Goal: Use online tool/utility: Utilize a website feature to perform a specific function

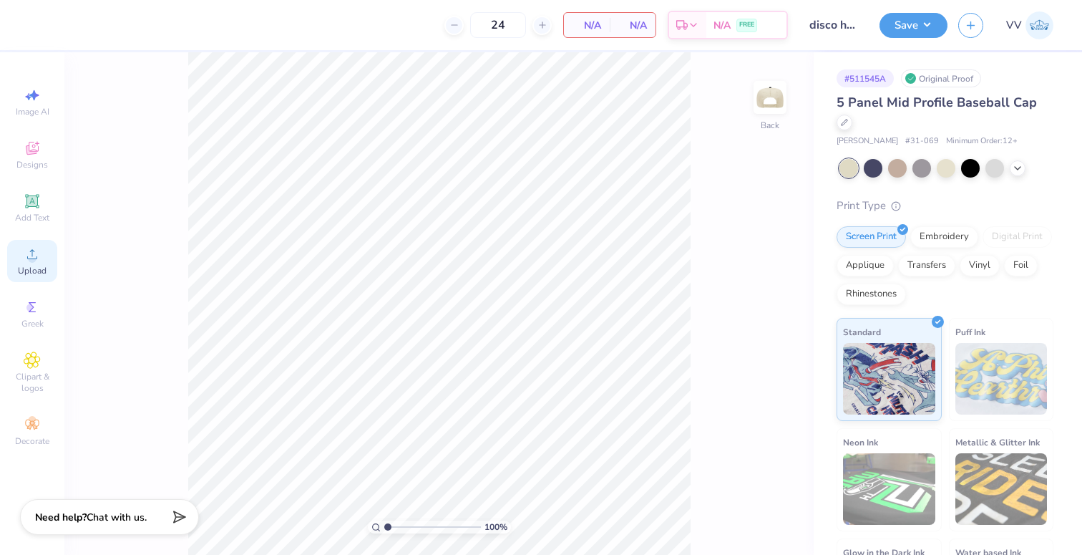
click at [29, 254] on icon at bounding box center [32, 254] width 17 height 17
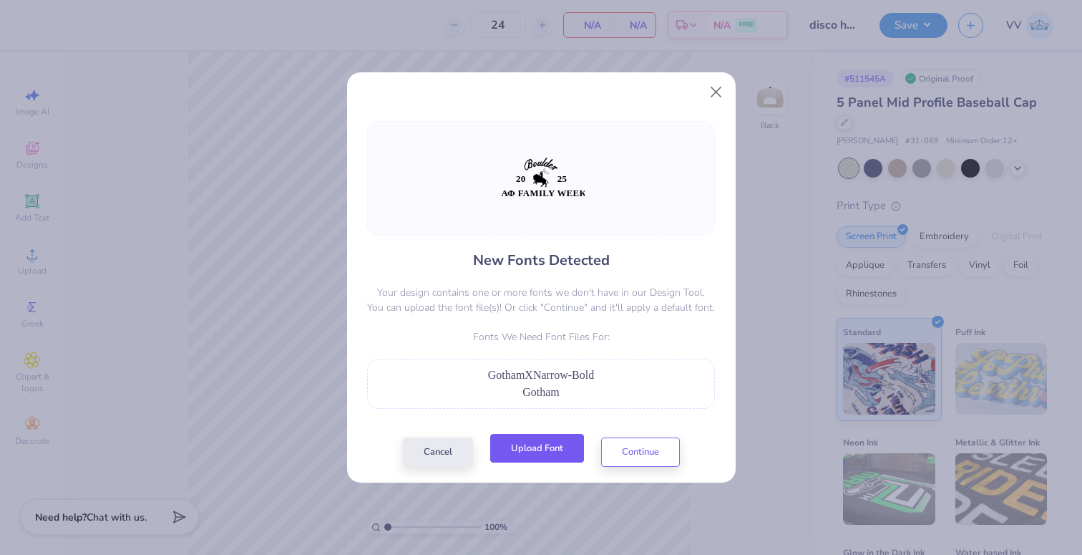
click at [554, 443] on button "Upload Font" at bounding box center [537, 448] width 94 height 29
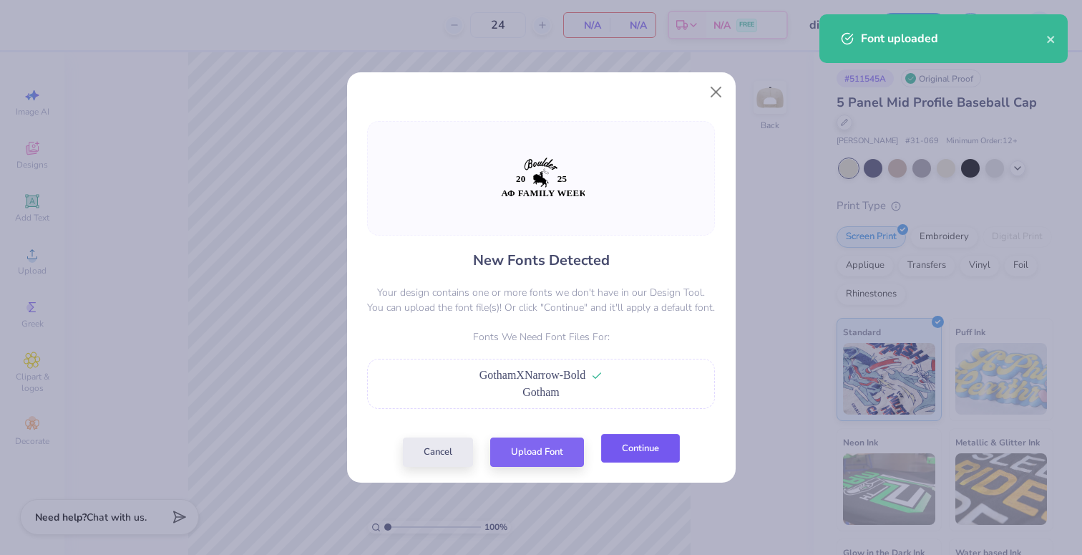
click at [649, 457] on button "Continue" at bounding box center [640, 448] width 79 height 29
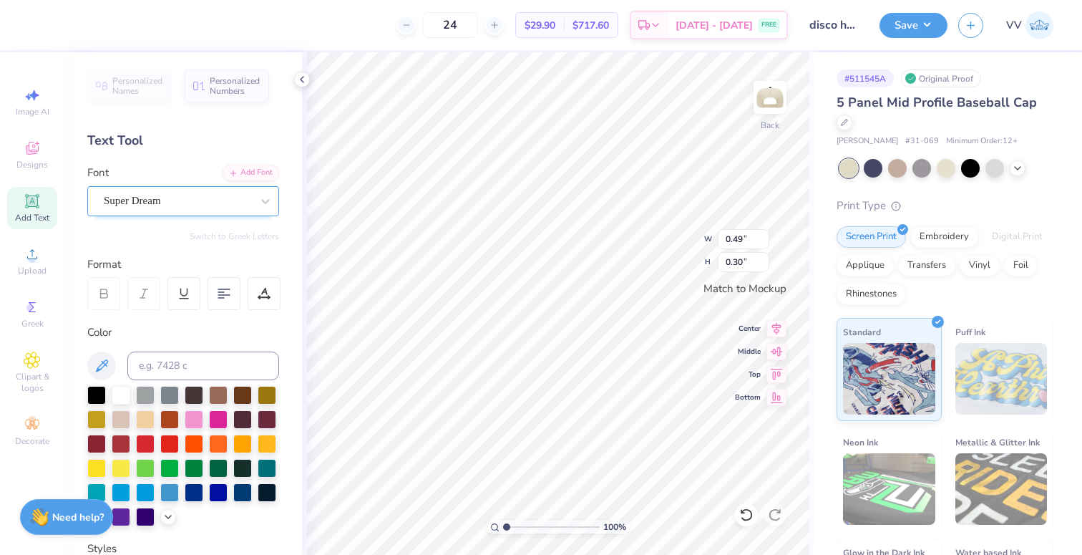
click at [181, 208] on div "Super Dream" at bounding box center [177, 201] width 150 height 22
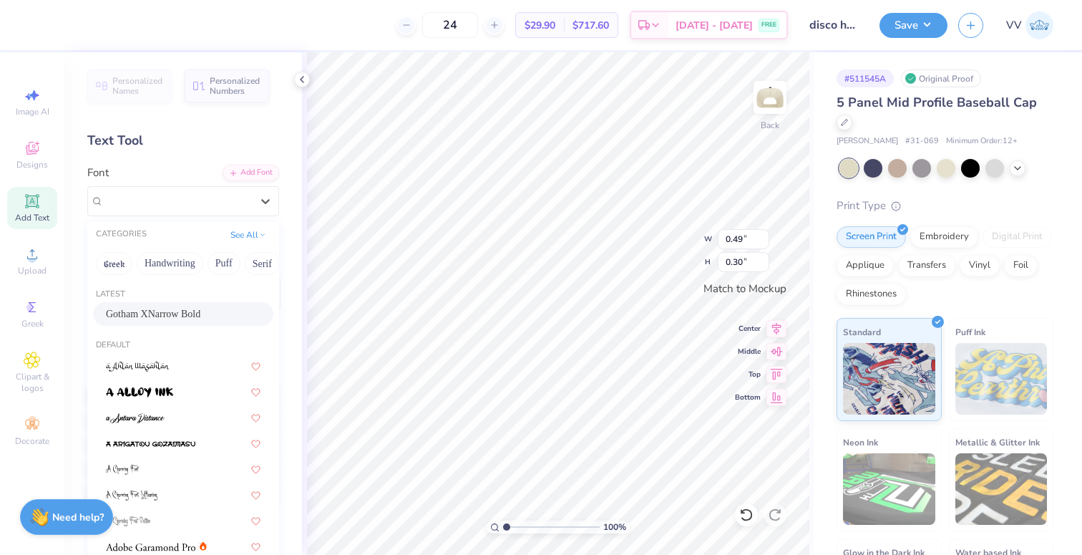
drag, startPoint x: 173, startPoint y: 309, endPoint x: 183, endPoint y: 311, distance: 10.2
click at [172, 309] on span "Gotham XNarrow Bold" at bounding box center [153, 313] width 94 height 15
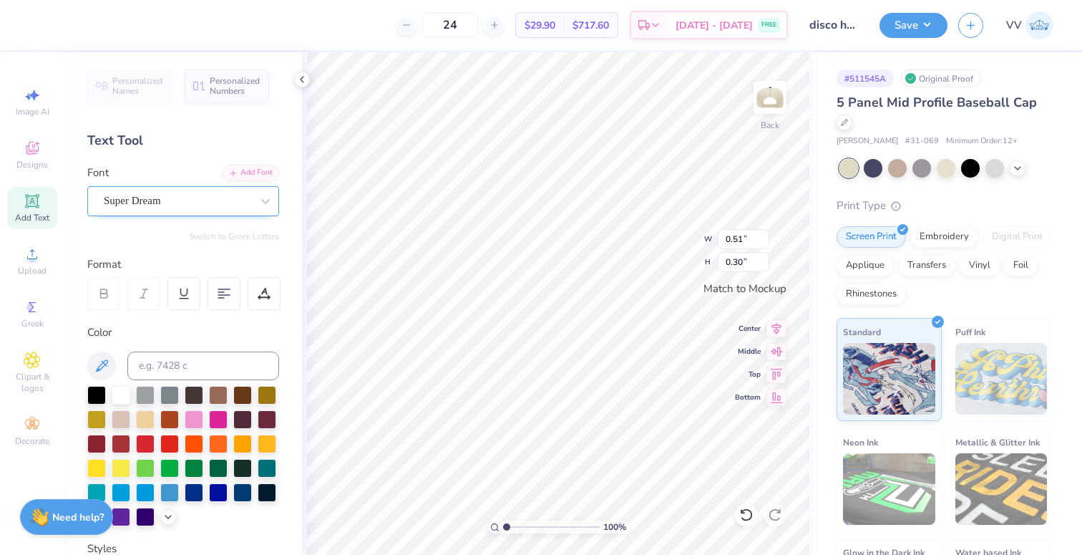
click at [131, 204] on div "Super Dream" at bounding box center [177, 201] width 150 height 22
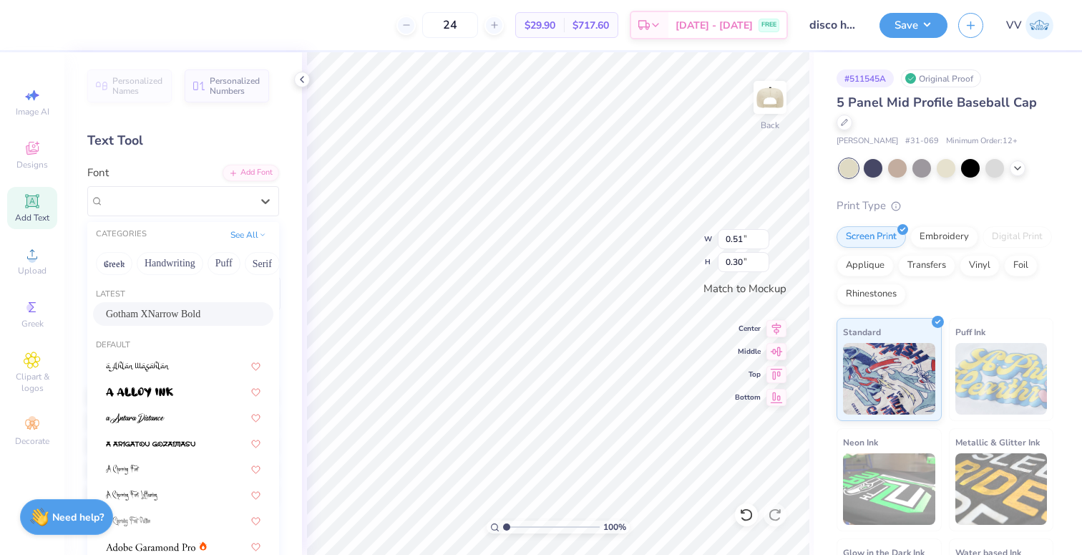
click at [137, 311] on span "Gotham XNarrow Bold" at bounding box center [153, 313] width 94 height 15
type input "0.40"
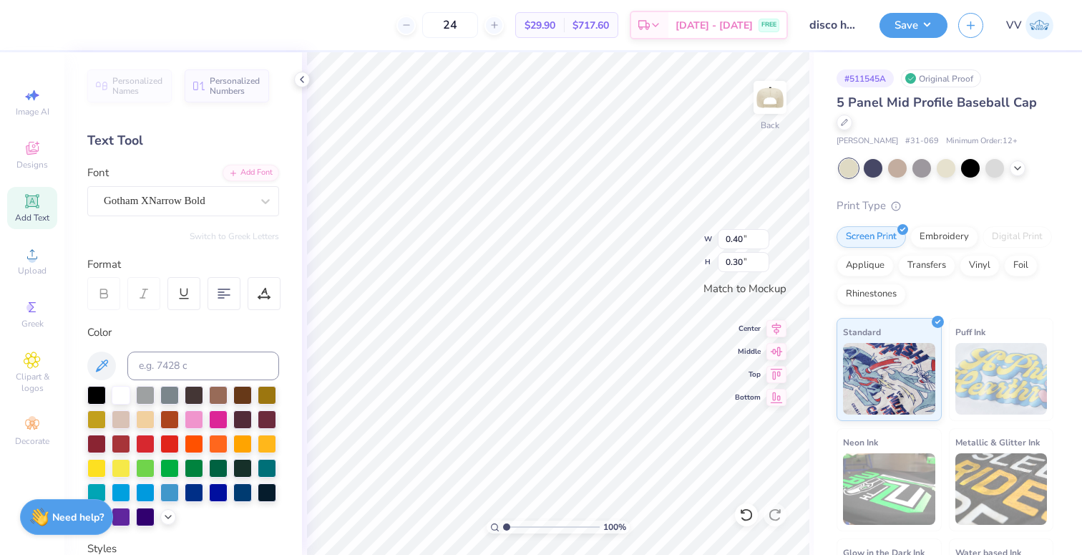
click at [246, 295] on div at bounding box center [183, 293] width 193 height 33
click at [262, 291] on icon at bounding box center [264, 293] width 13 height 13
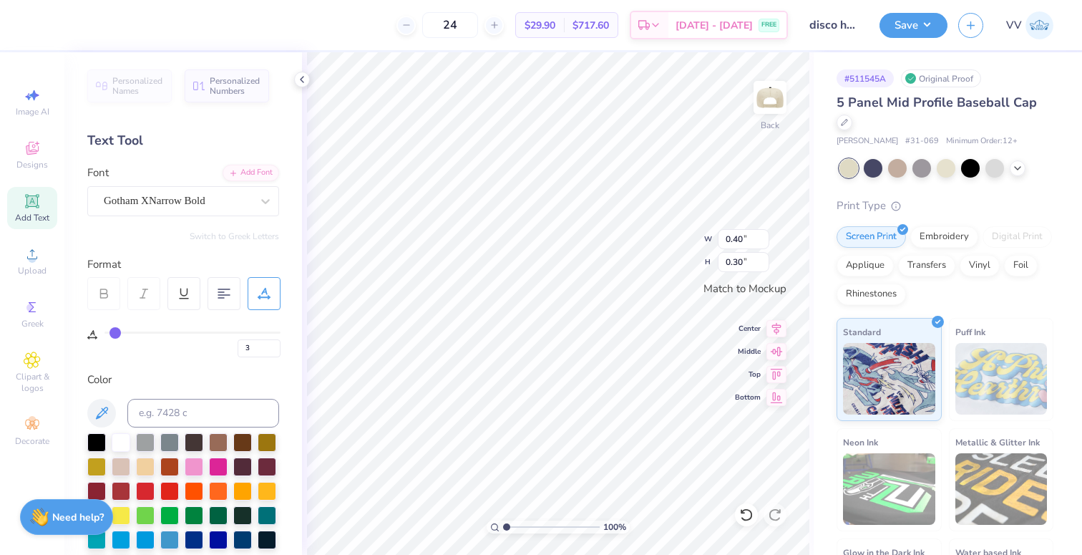
click at [263, 291] on icon at bounding box center [264, 293] width 13 height 13
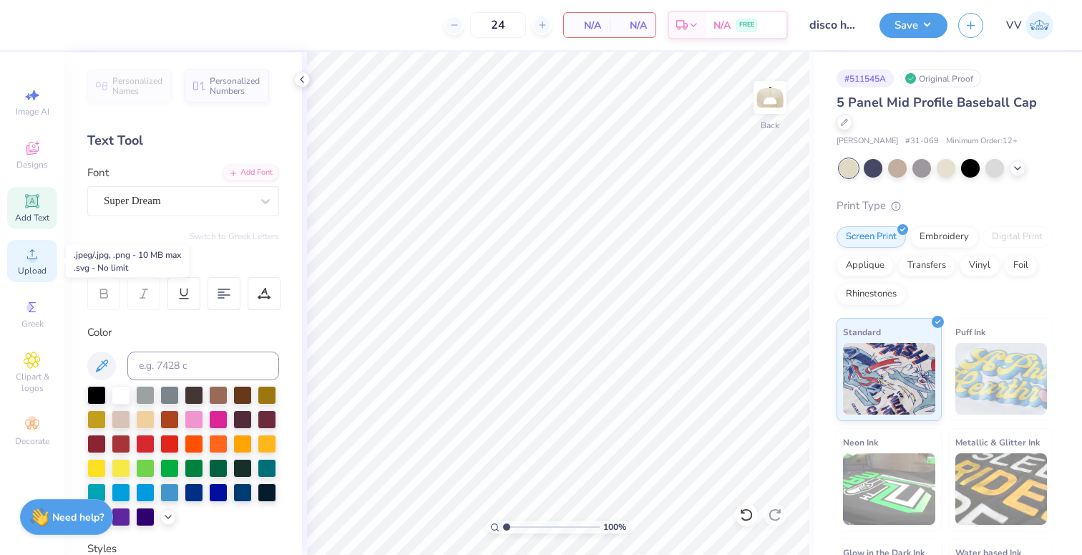
click at [44, 278] on div "Upload" at bounding box center [32, 261] width 50 height 42
click at [27, 251] on icon at bounding box center [32, 254] width 17 height 17
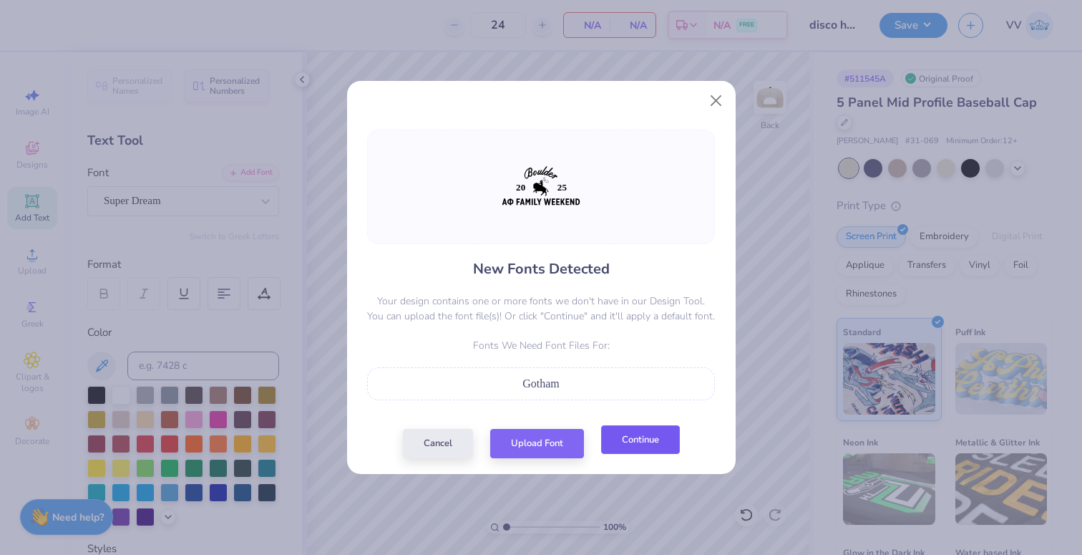
click at [649, 441] on button "Continue" at bounding box center [640, 439] width 79 height 29
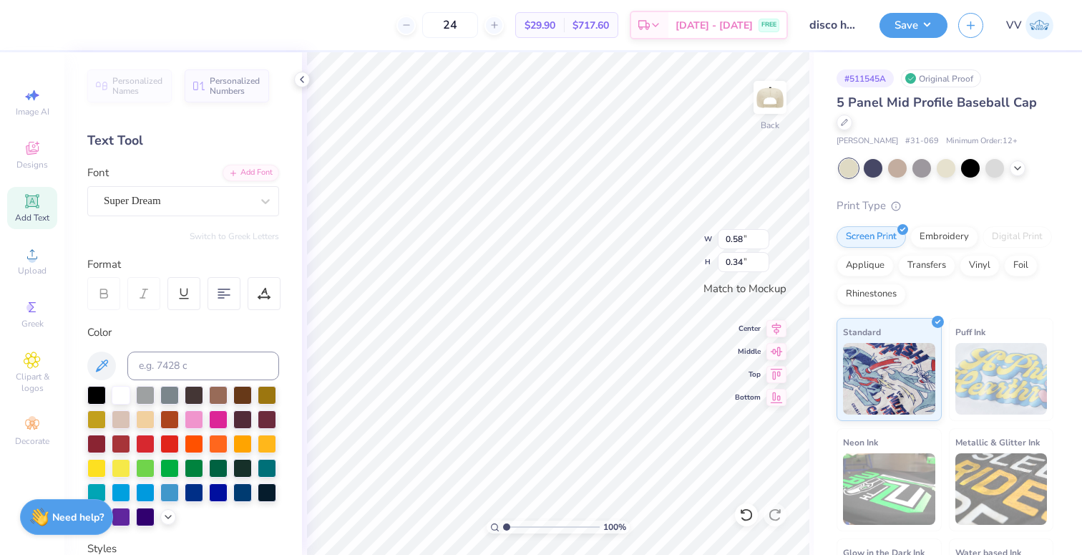
click at [204, 210] on div "Super Dream" at bounding box center [177, 201] width 150 height 22
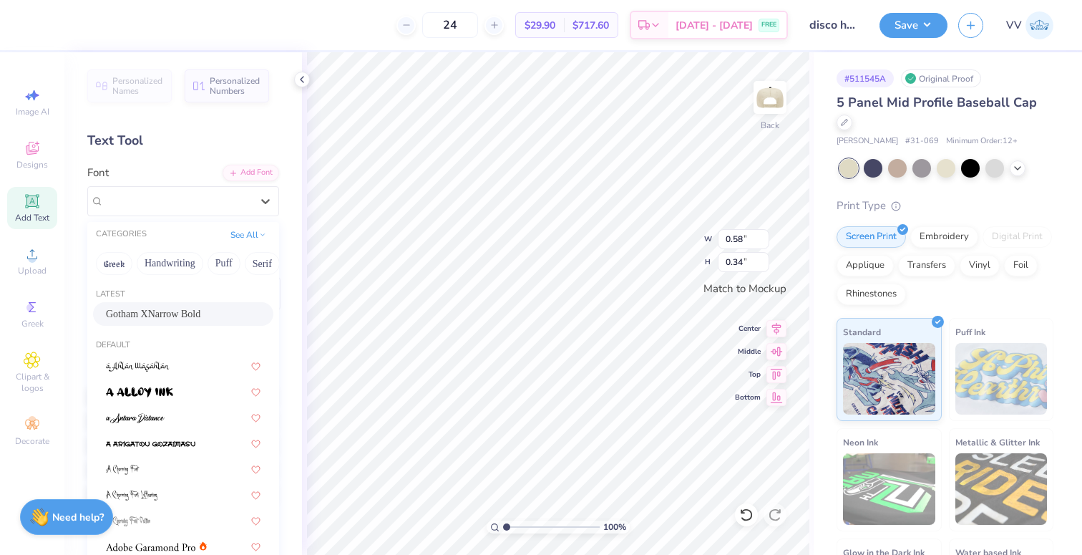
click at [173, 318] on span "Gotham XNarrow Bold" at bounding box center [153, 313] width 94 height 15
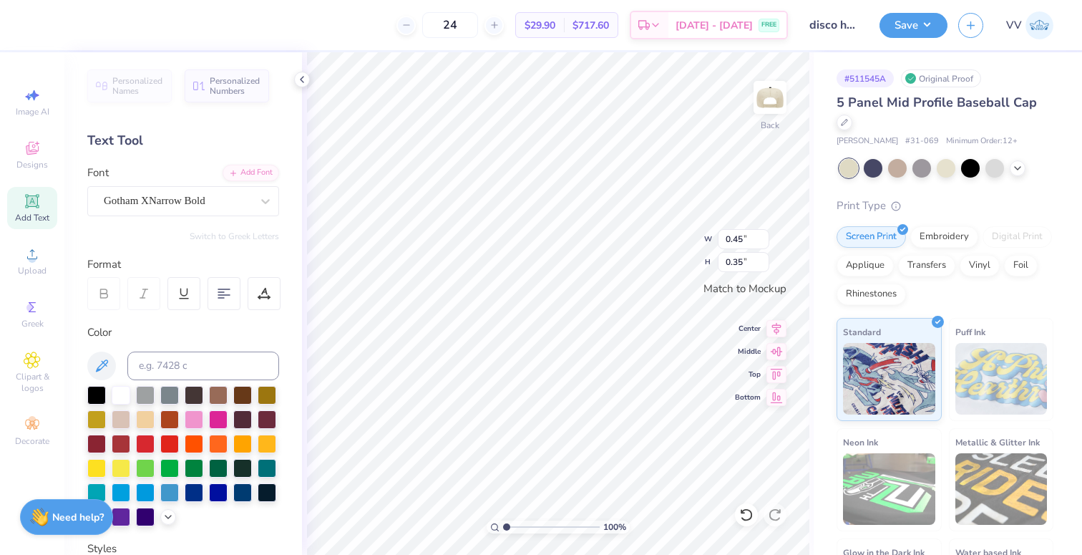
type input "0.45"
type input "0.35"
type input "0.56"
type input "0.34"
click at [198, 203] on div "Super Dream" at bounding box center [177, 201] width 150 height 22
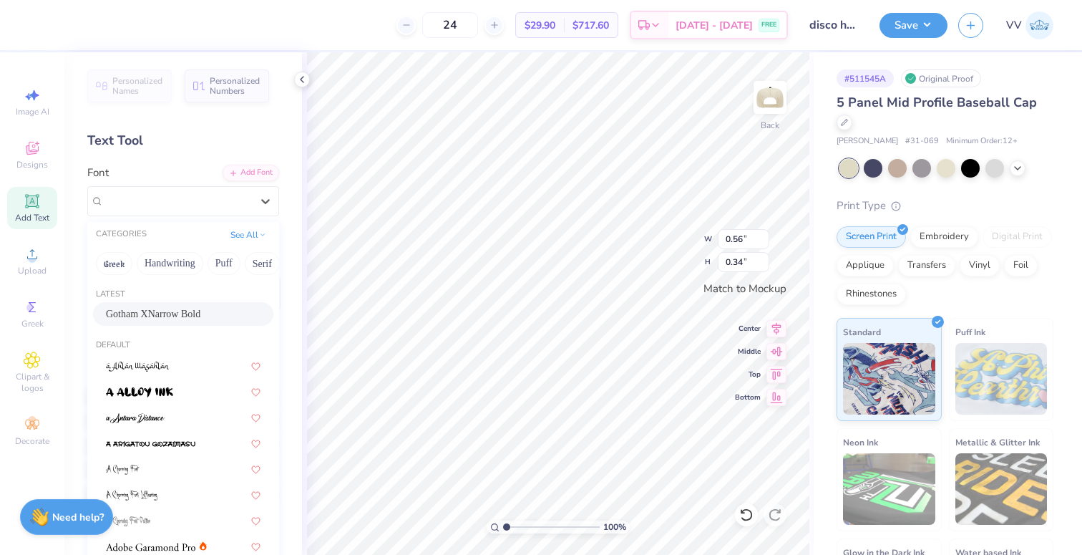
drag, startPoint x: 159, startPoint y: 309, endPoint x: 278, endPoint y: 376, distance: 136.2
click at [158, 309] on span "Gotham XNarrow Bold" at bounding box center [153, 313] width 94 height 15
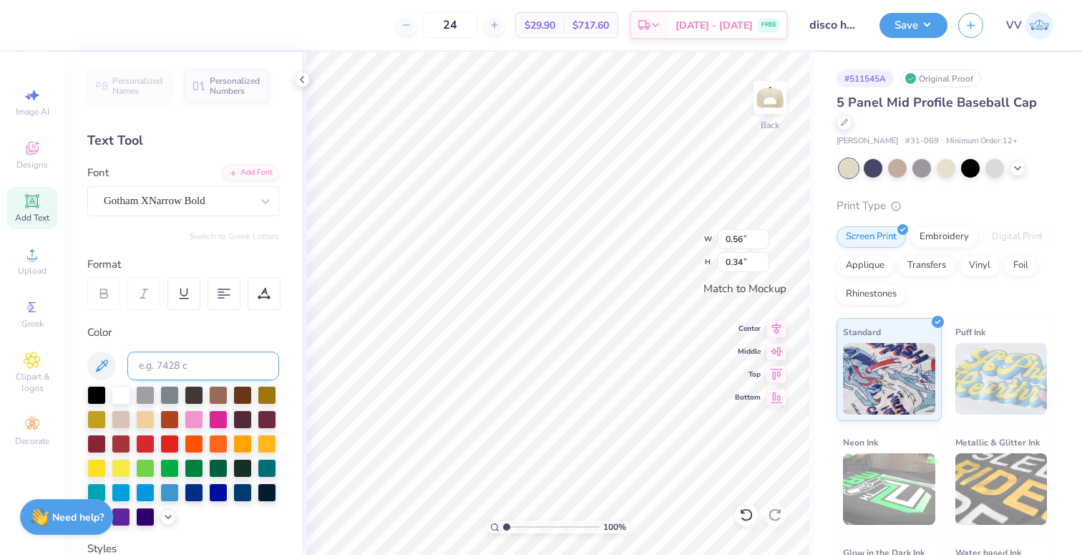
type input "0.42"
type input "0.35"
drag, startPoint x: 507, startPoint y: 528, endPoint x: 515, endPoint y: 523, distance: 9.0
click at [515, 529] on input "range" at bounding box center [551, 526] width 97 height 13
type input "1"
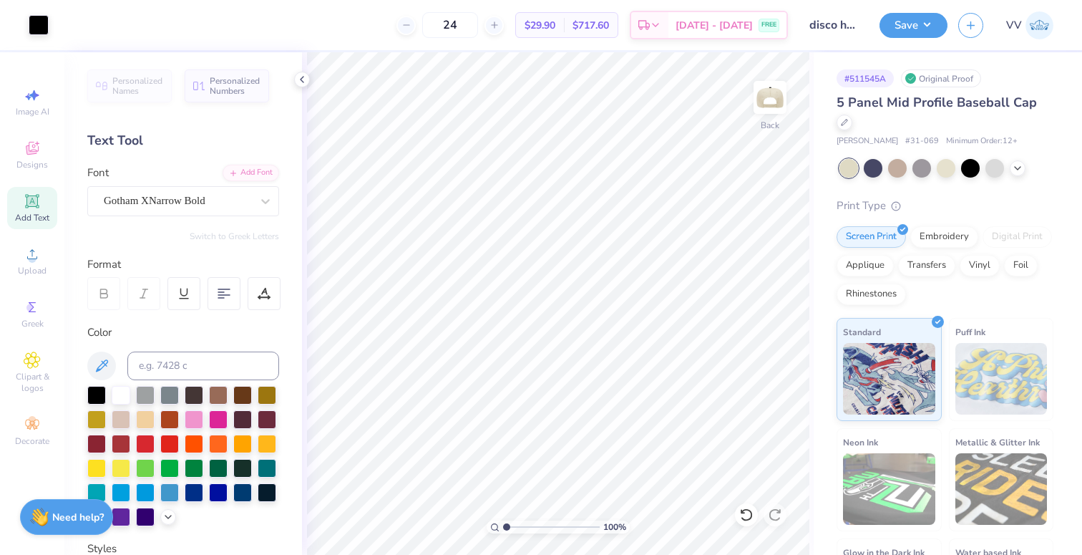
drag, startPoint x: 508, startPoint y: 529, endPoint x: 511, endPoint y: 522, distance: 8.0
click at [490, 533] on div "100 %" at bounding box center [558, 526] width 143 height 13
click at [737, 243] on input "3.99" at bounding box center [744, 239] width 52 height 20
type input "4.00"
click at [39, 261] on icon at bounding box center [32, 254] width 17 height 17
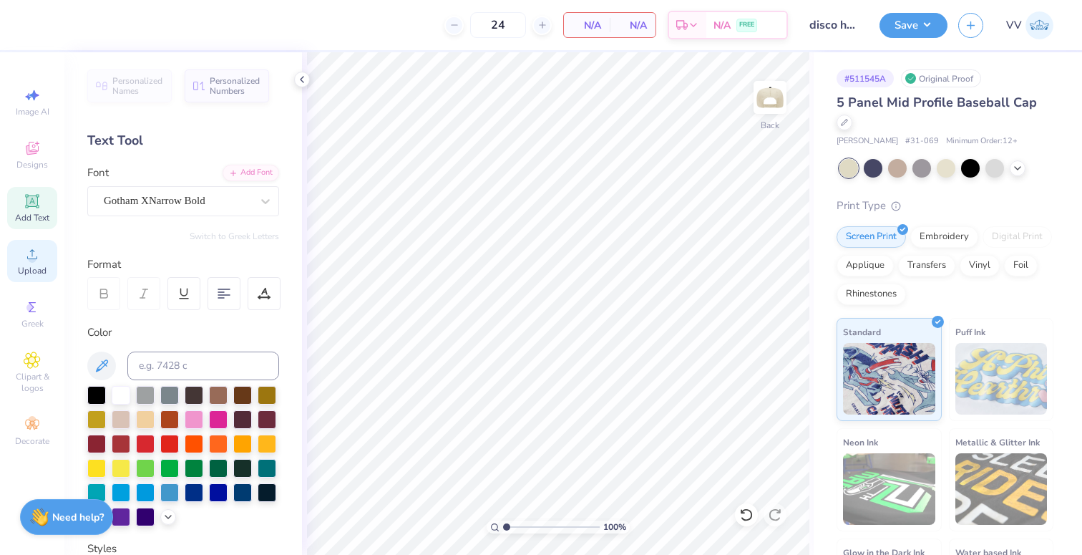
click at [49, 265] on div "Upload" at bounding box center [32, 261] width 50 height 42
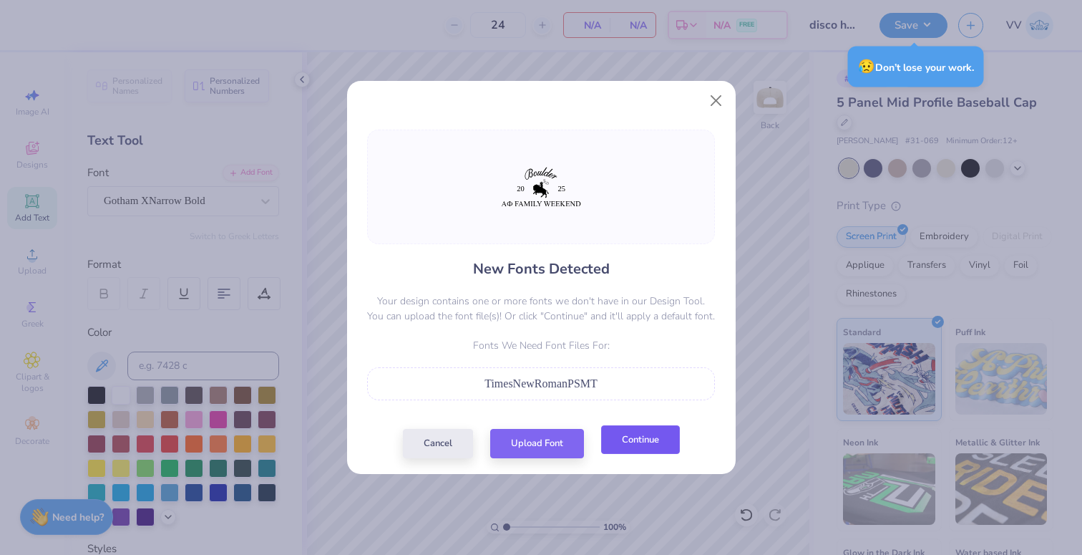
click at [631, 443] on button "Continue" at bounding box center [640, 439] width 79 height 29
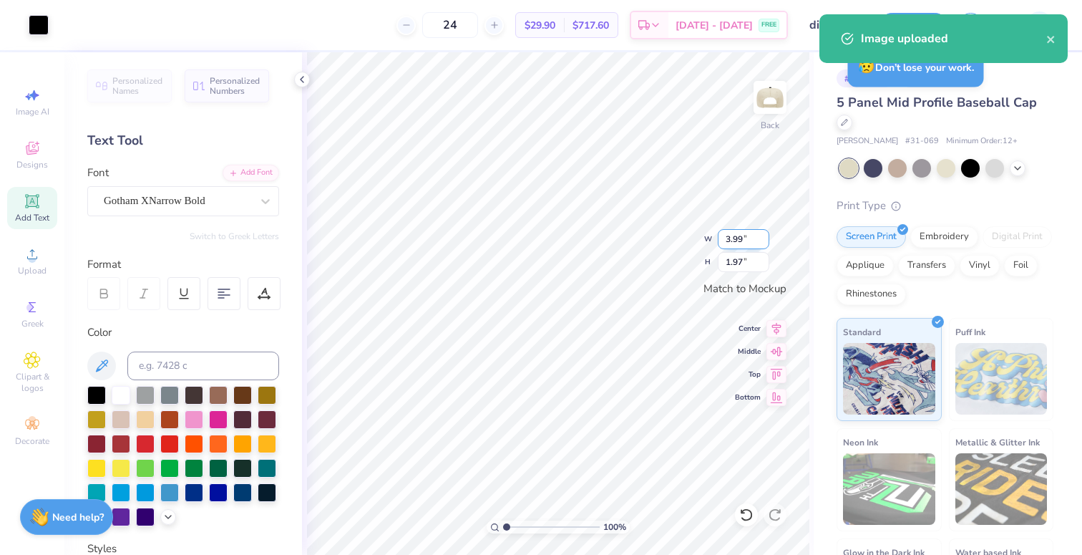
click at [746, 244] on input "3.99" at bounding box center [744, 239] width 52 height 20
type input "4.00"
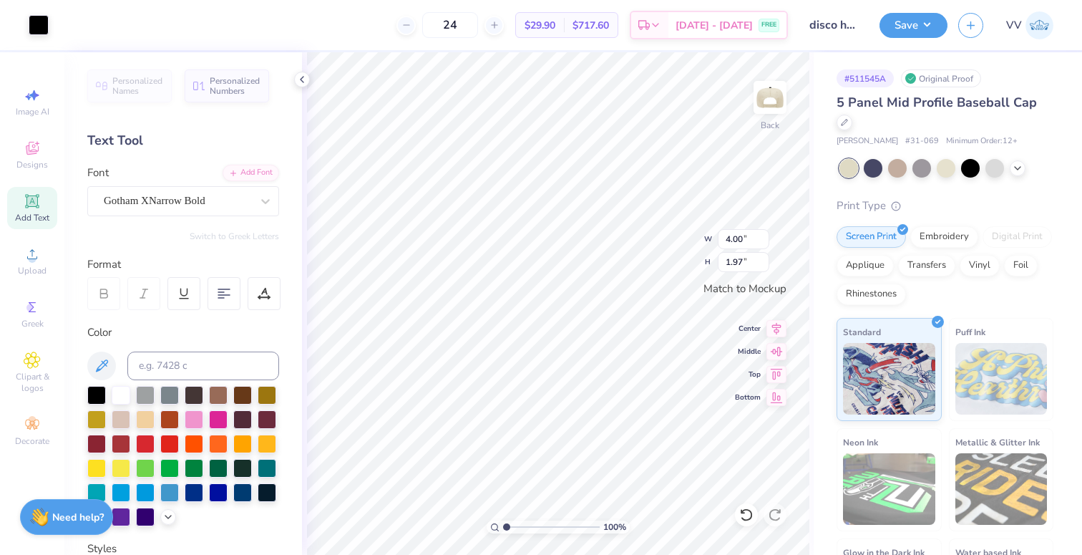
type input "0.45"
type input "0.27"
click at [125, 201] on div "Super Dream" at bounding box center [177, 201] width 150 height 22
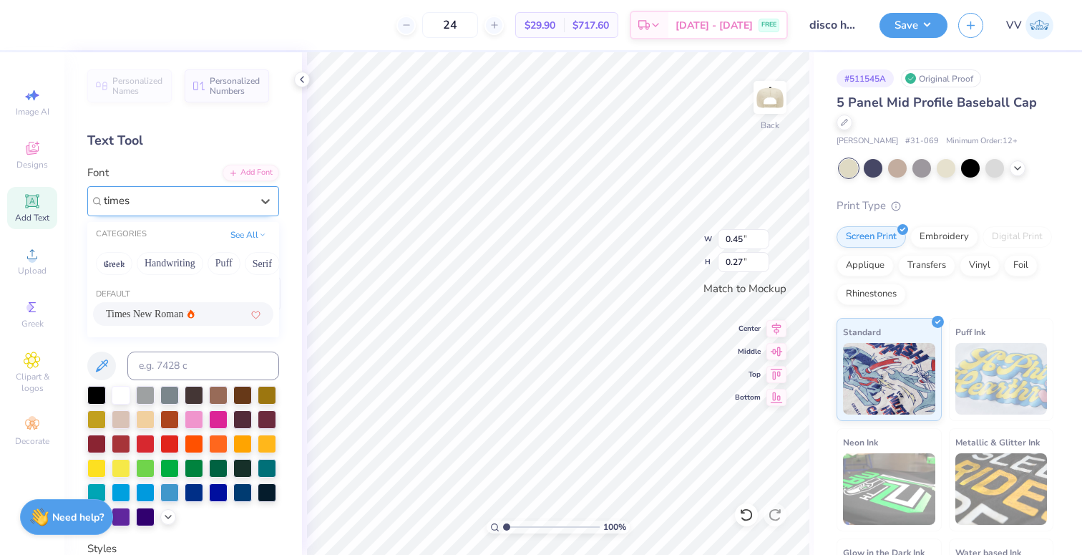
click at [205, 316] on div "Times New Roman" at bounding box center [183, 313] width 155 height 15
type input "times"
type input "0.44"
drag, startPoint x: 193, startPoint y: 201, endPoint x: 190, endPoint y: 213, distance: 11.8
click at [193, 201] on div "Super Dream" at bounding box center [177, 201] width 150 height 22
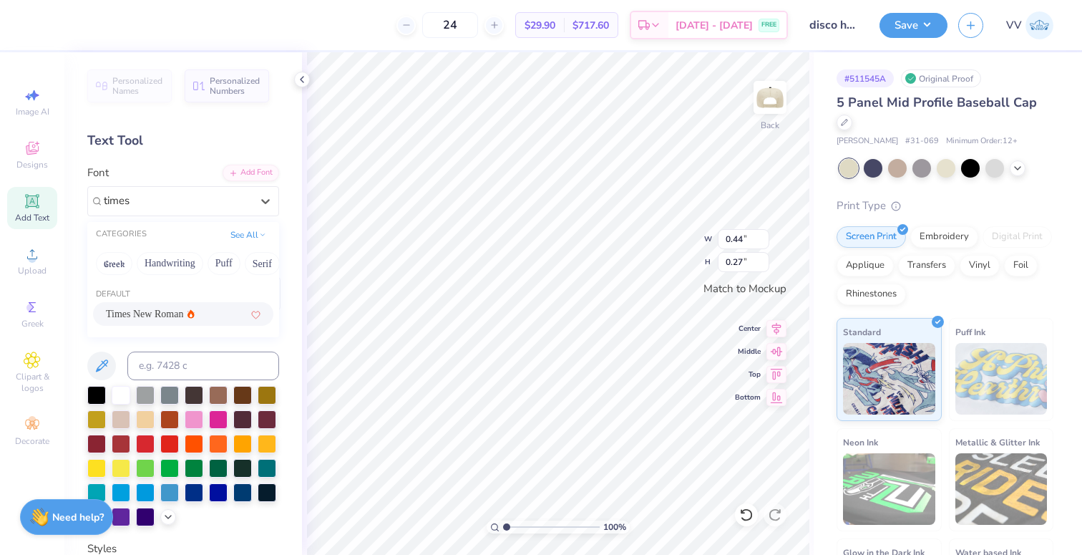
click at [136, 316] on span "Times New Roman" at bounding box center [144, 313] width 77 height 15
type input "times"
type input "0.36"
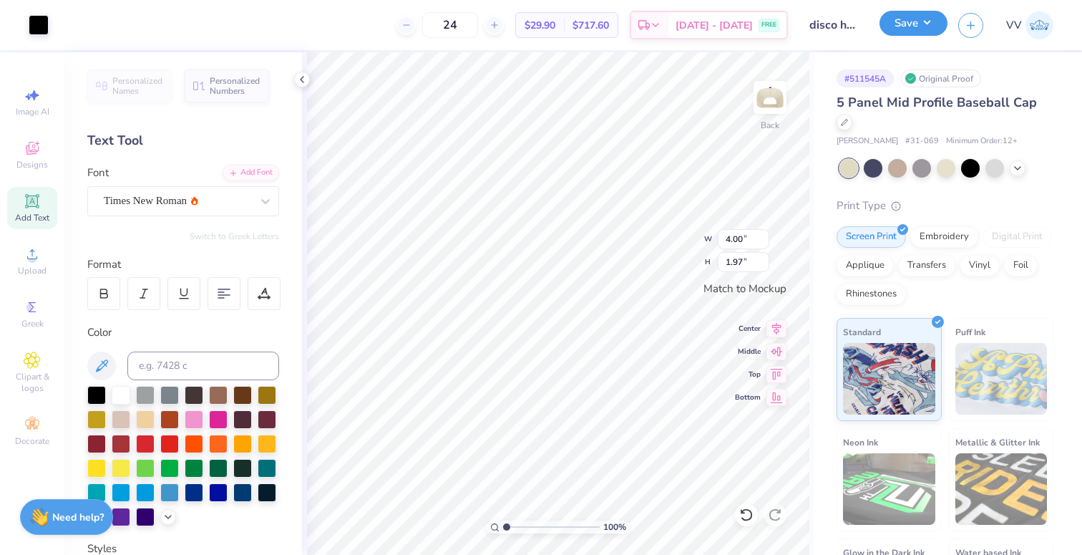
click at [912, 21] on button "Save" at bounding box center [914, 23] width 68 height 25
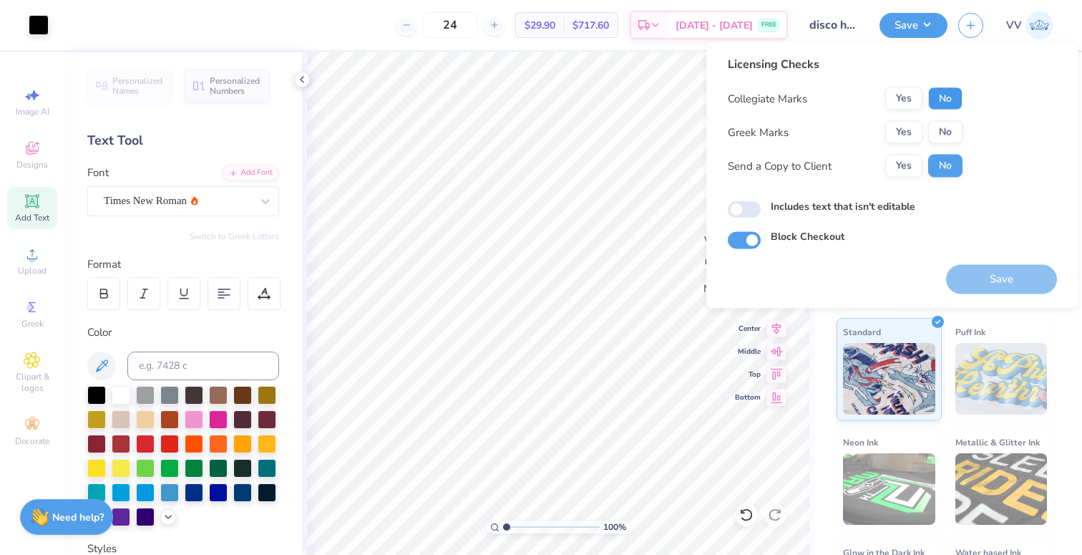
click at [938, 103] on button "No" at bounding box center [945, 98] width 34 height 23
click at [907, 126] on button "Yes" at bounding box center [903, 132] width 37 height 23
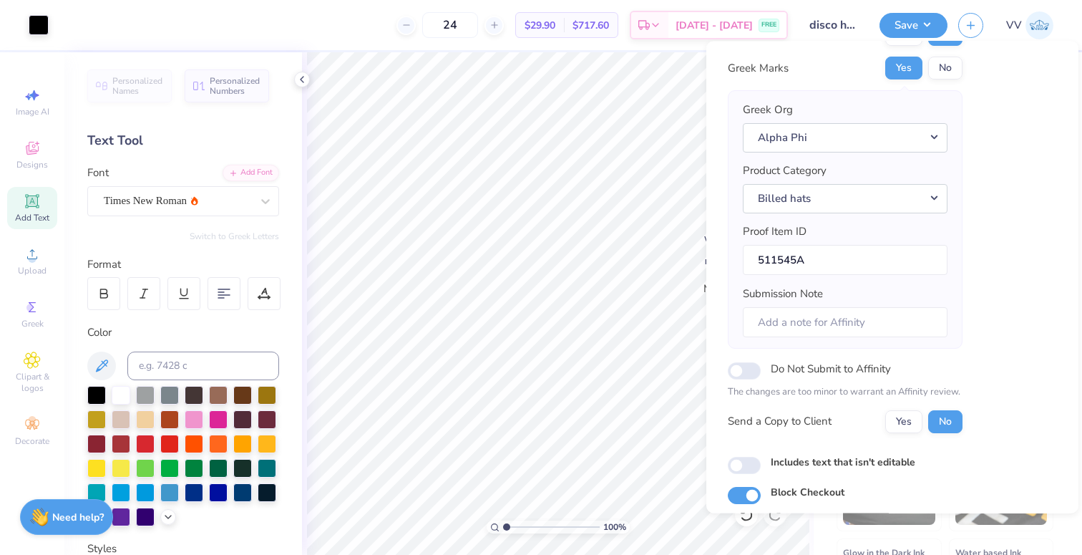
scroll to position [115, 0]
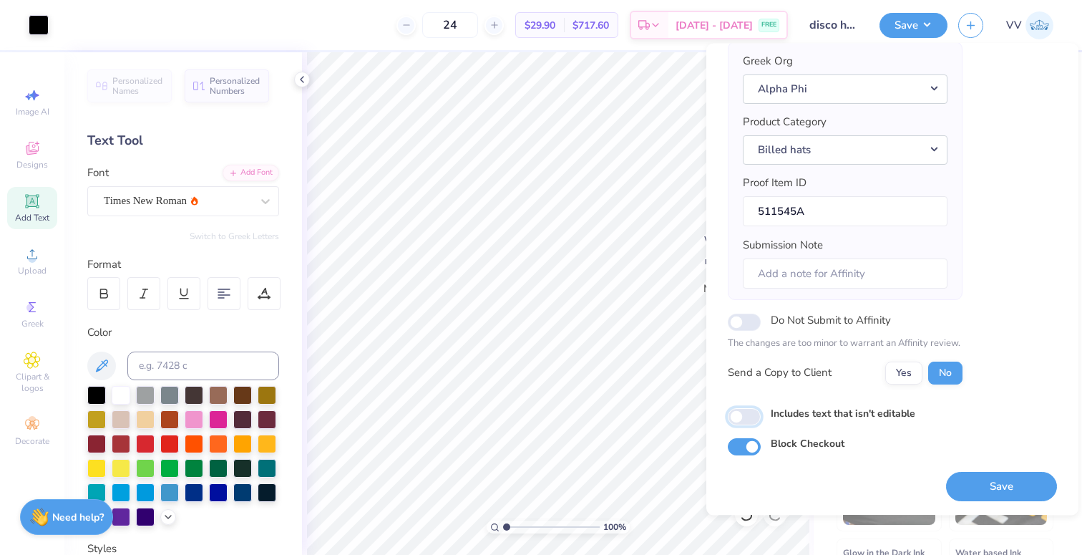
click at [752, 419] on input "Includes text that isn't editable" at bounding box center [744, 416] width 33 height 17
checkbox input "true"
click at [970, 483] on button "Save" at bounding box center [1001, 486] width 111 height 29
